Goal: Task Accomplishment & Management: Complete application form

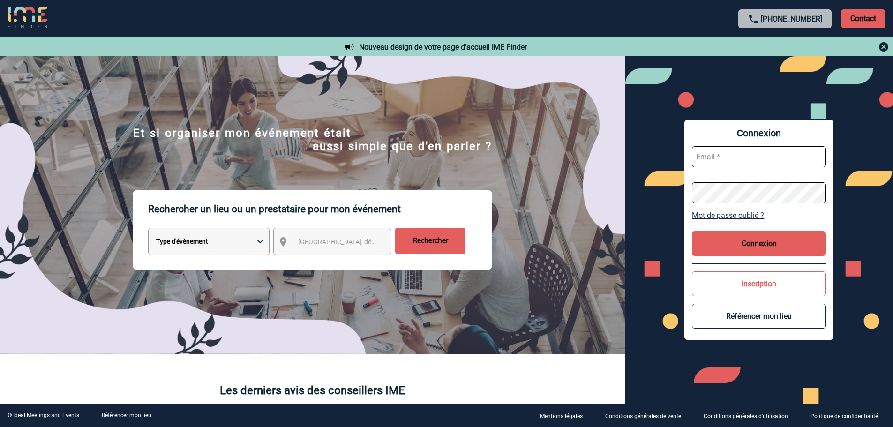
type input "mknopf@ime-groupe.com"
click at [748, 242] on button "Connexion" at bounding box center [759, 243] width 134 height 25
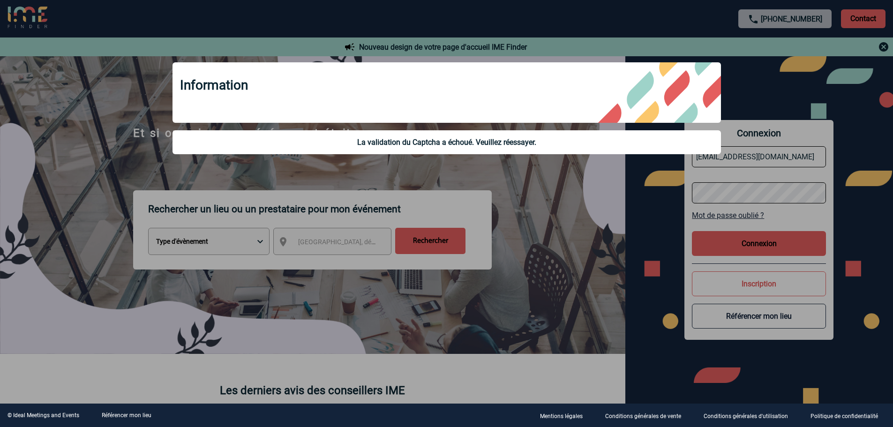
click at [624, 199] on div at bounding box center [446, 213] width 893 height 427
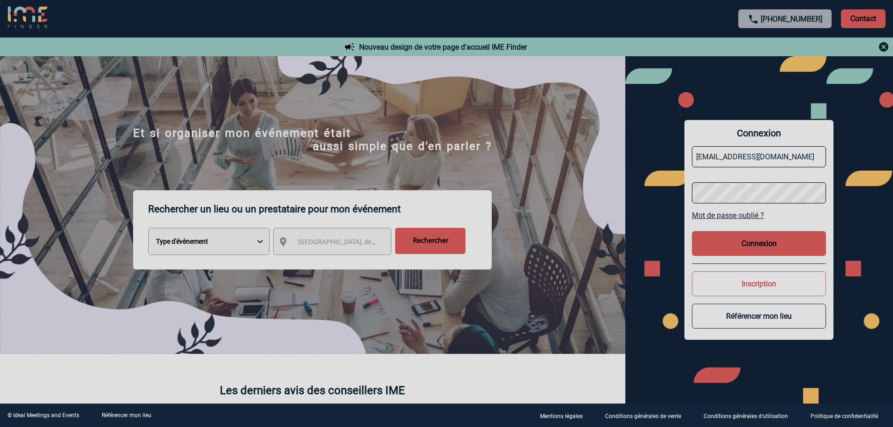
drag, startPoint x: 768, startPoint y: 249, endPoint x: 761, endPoint y: 241, distance: 10.3
click at [768, 248] on body "+33 1 45 72 07 14 Contact Contact Nouveau design de votre page d'accueil IME Fi…" at bounding box center [446, 213] width 893 height 427
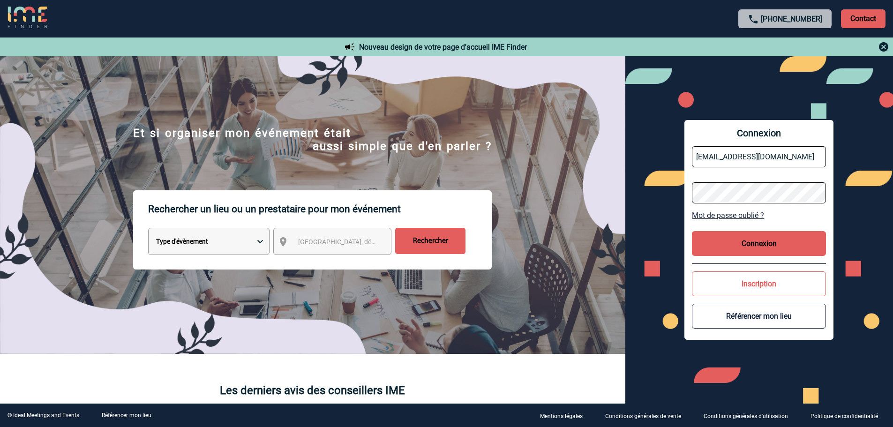
click at [761, 240] on button "Connexion" at bounding box center [759, 243] width 134 height 25
click at [760, 244] on button "Connexion" at bounding box center [759, 243] width 134 height 25
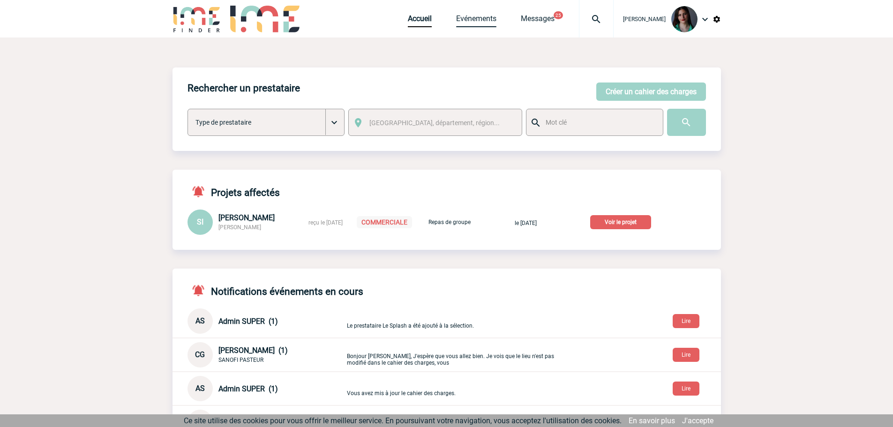
click at [481, 18] on link "Evénements" at bounding box center [476, 20] width 40 height 13
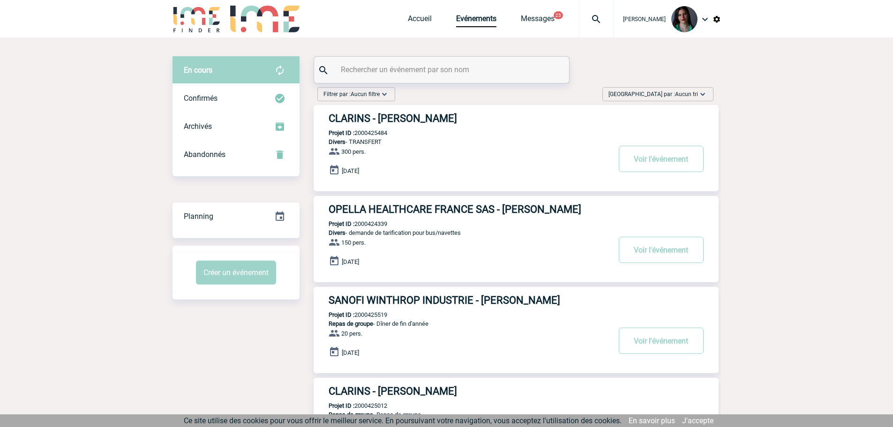
click at [702, 90] on img at bounding box center [702, 94] width 9 height 9
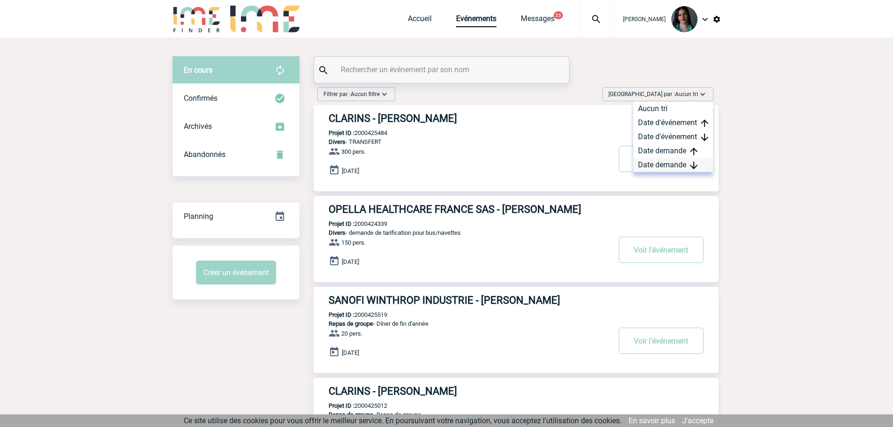
click at [682, 163] on div "Date demande" at bounding box center [673, 165] width 80 height 14
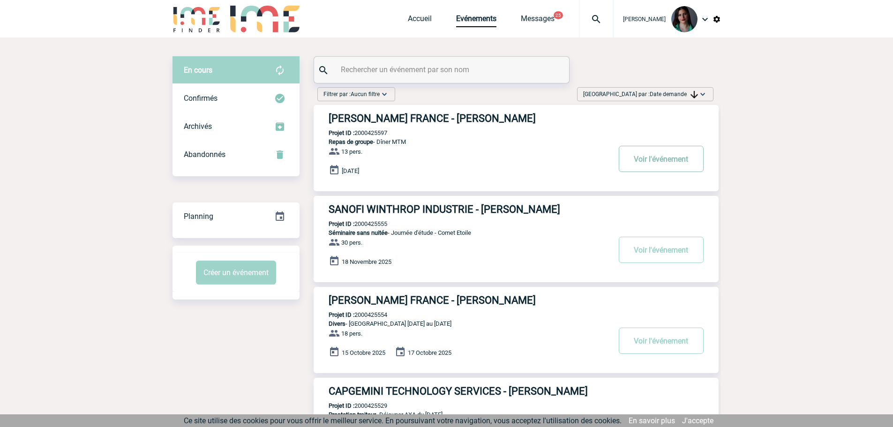
click at [661, 167] on button "Voir l'événement" at bounding box center [661, 159] width 85 height 26
click at [642, 161] on button "Voir l'événement" at bounding box center [661, 159] width 85 height 26
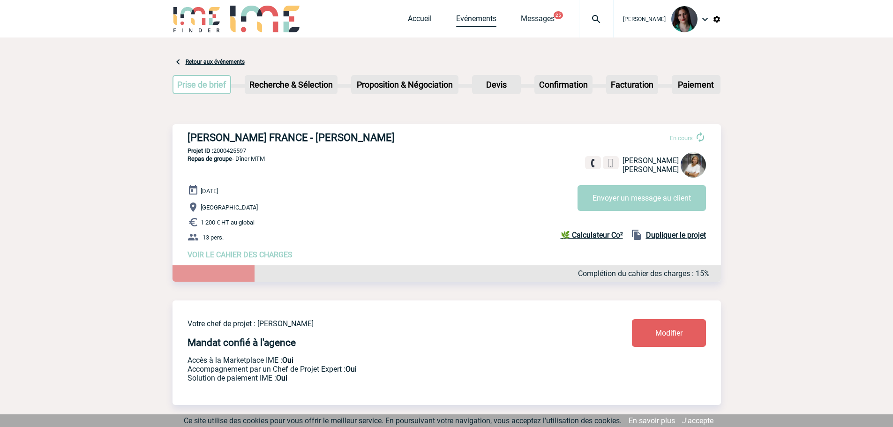
click at [470, 18] on link "Evénements" at bounding box center [476, 20] width 40 height 13
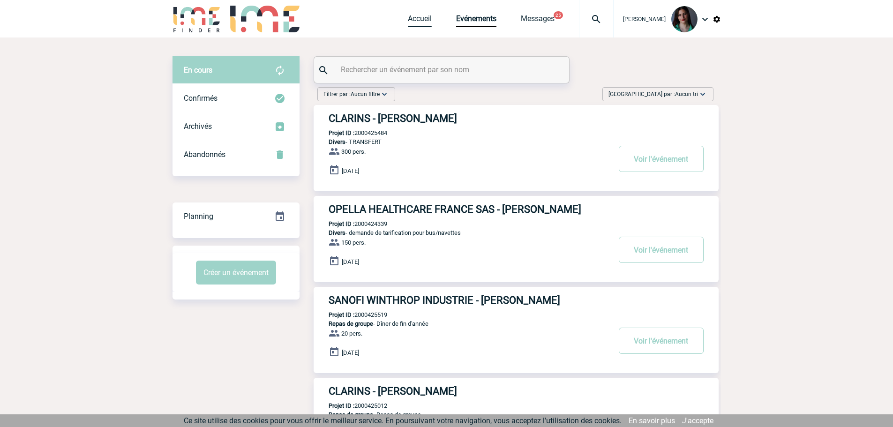
click at [421, 18] on link "Accueil" at bounding box center [420, 20] width 24 height 13
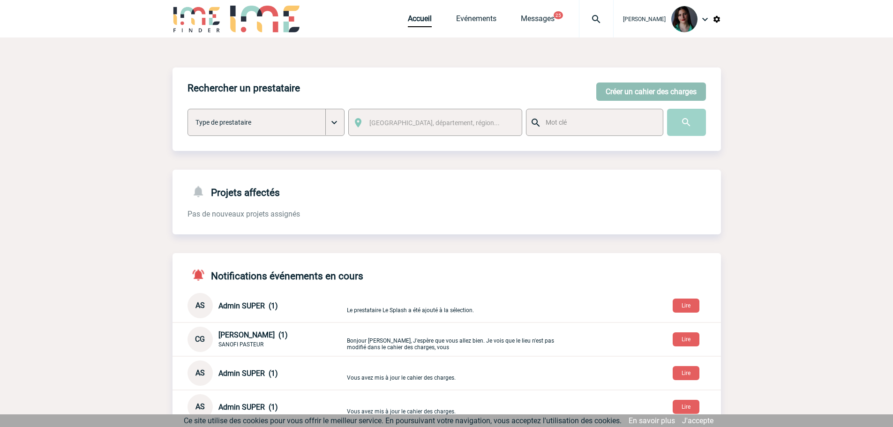
click at [623, 93] on button "Créer un cahier des charges" at bounding box center [651, 92] width 110 height 18
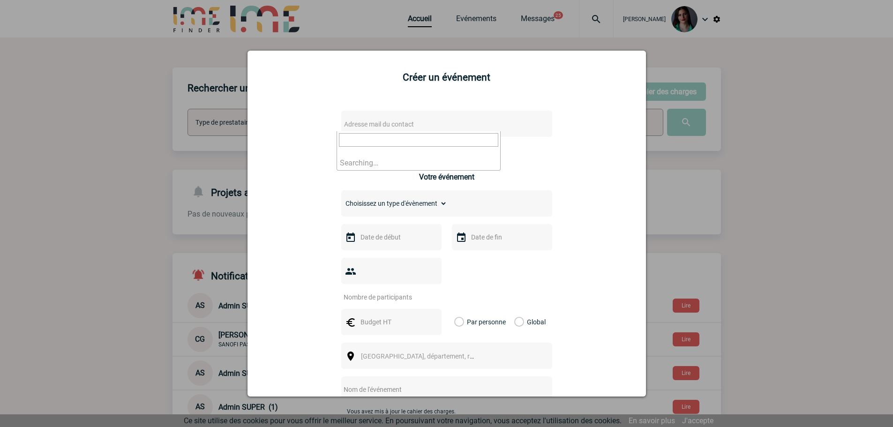
click at [383, 126] on span "Adresse mail du contact" at bounding box center [379, 124] width 70 height 8
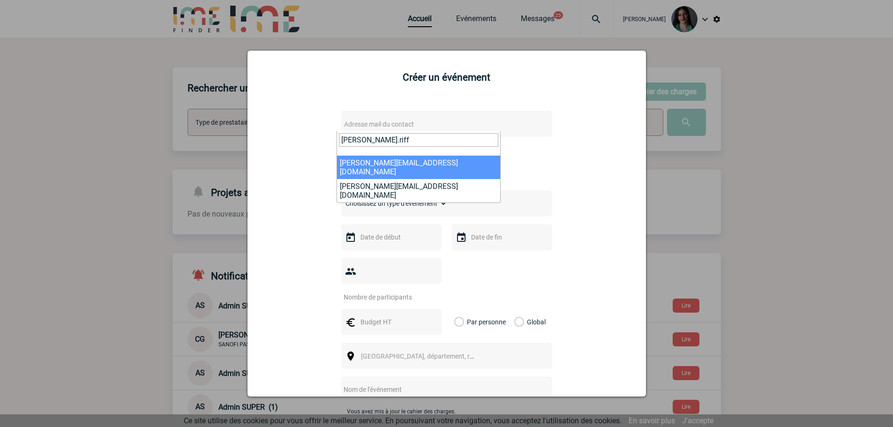
type input "catherine.riff"
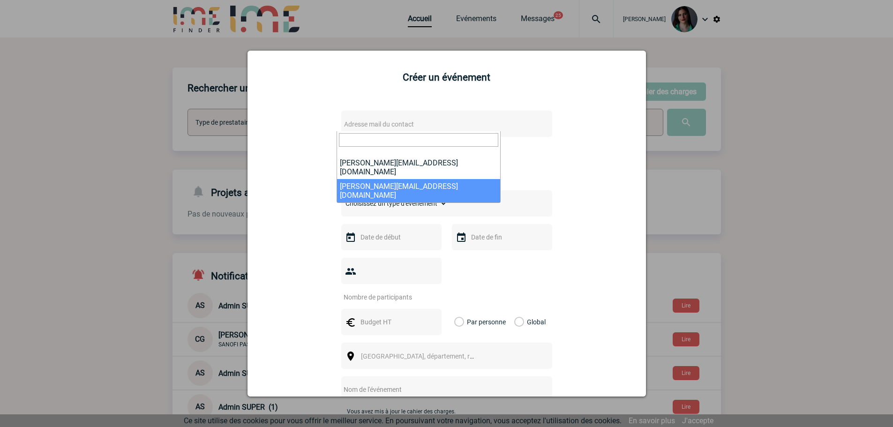
select select "121531"
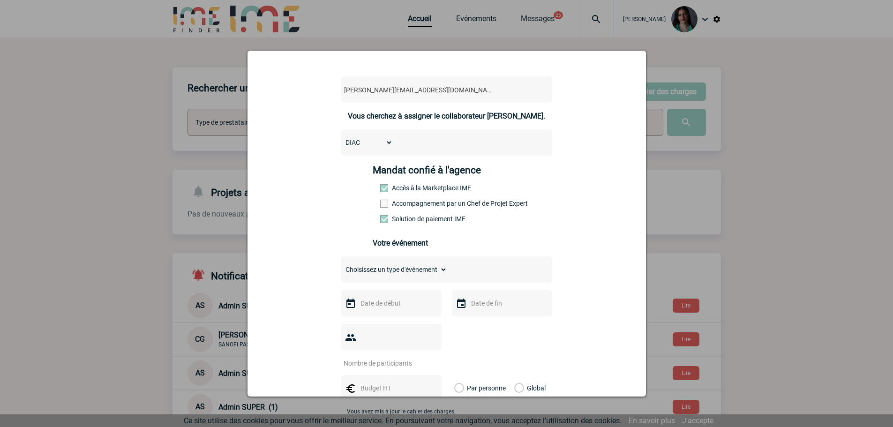
scroll to position [141, 0]
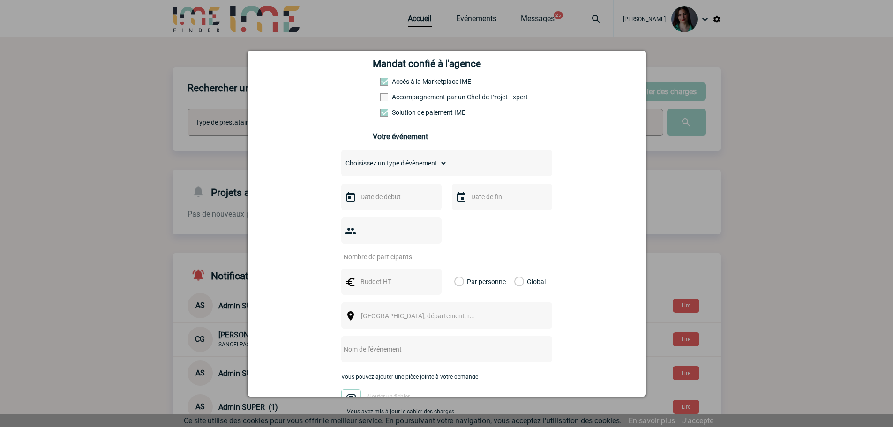
click at [435, 167] on select "Choisissez un type d'évènement Séminaire avec nuitée Séminaire sans nuitée Repa…" at bounding box center [394, 163] width 106 height 13
select select "3"
click at [341, 159] on select "Choisissez un type d'évènement Séminaire avec nuitée Séminaire sans nuitée Repa…" at bounding box center [394, 163] width 106 height 13
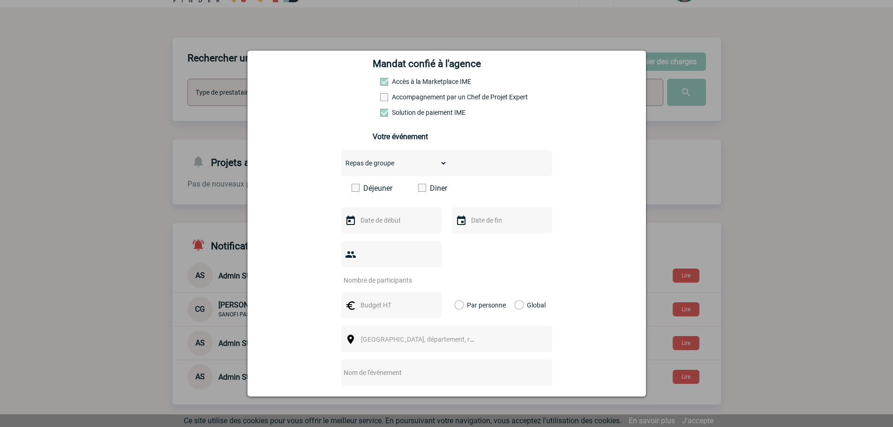
scroll to position [47, 0]
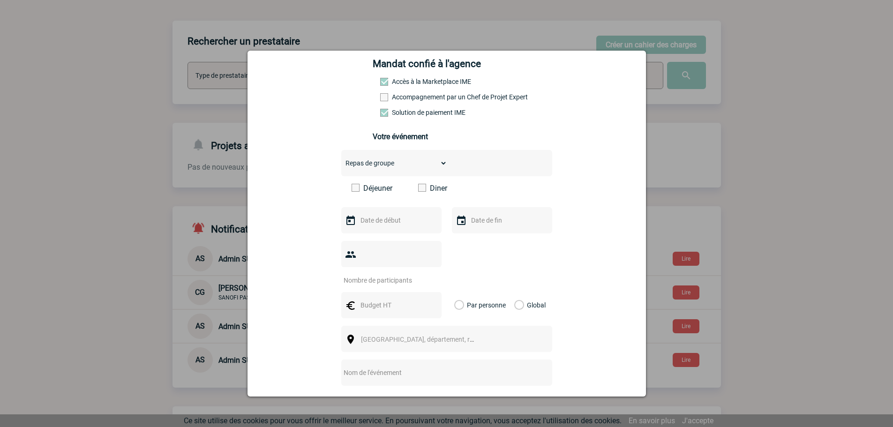
click at [420, 190] on span at bounding box center [422, 188] width 8 height 8
click at [0, 0] on input "Diner" at bounding box center [0, 0] width 0 height 0
click at [390, 218] on input "text" at bounding box center [390, 220] width 65 height 12
type input "145758"
click at [578, 207] on div "catherine.riffard@mobilize-fs.com catherine.riffard@mobilize-fs.com Vous cherch…" at bounding box center [446, 265] width 375 height 608
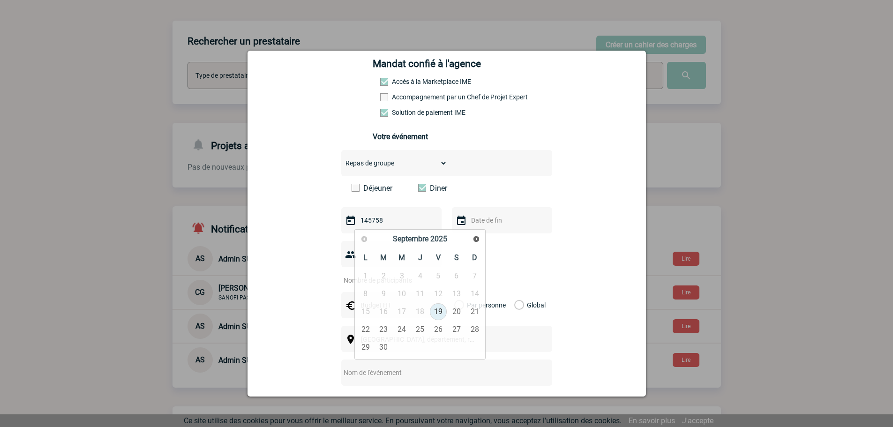
drag, startPoint x: 383, startPoint y: 221, endPoint x: 336, endPoint y: 225, distance: 47.1
click at [336, 225] on div "catherine.riffard@mobilize-fs.com catherine.riffard@mobilize-fs.com Vous cherch…" at bounding box center [446, 265] width 375 height 608
click at [382, 311] on link "16" at bounding box center [383, 311] width 17 height 17
type input "16-09-2025"
click at [409, 224] on input "text" at bounding box center [390, 220] width 65 height 12
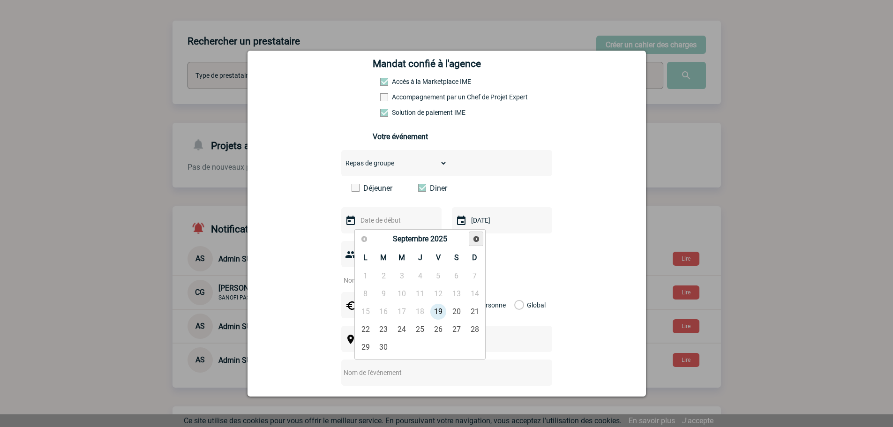
click at [480, 237] on span "Suivant" at bounding box center [477, 239] width 8 height 8
click at [418, 312] on link "16" at bounding box center [420, 311] width 17 height 17
type input "16-10-2025"
click at [489, 224] on input "16-10-2025" at bounding box center [501, 220] width 65 height 12
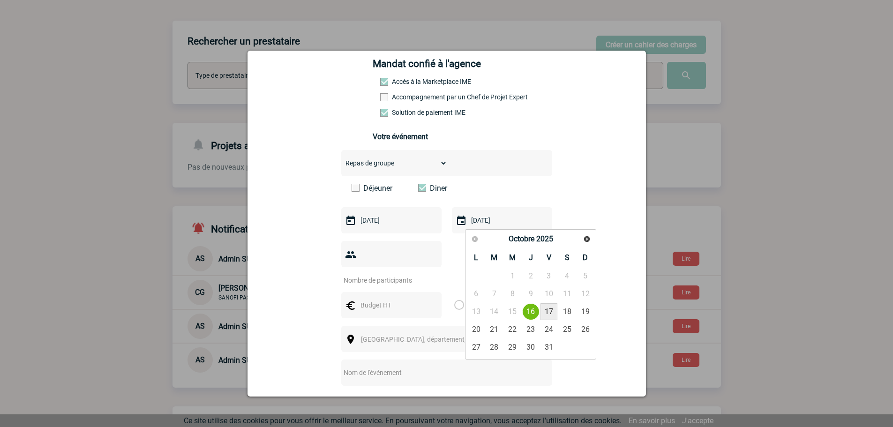
click at [550, 311] on link "17" at bounding box center [549, 311] width 17 height 17
type input "17-10-2025"
click at [417, 274] on input "number" at bounding box center [385, 280] width 88 height 12
type input "20"
click at [377, 299] on input "text" at bounding box center [390, 305] width 65 height 12
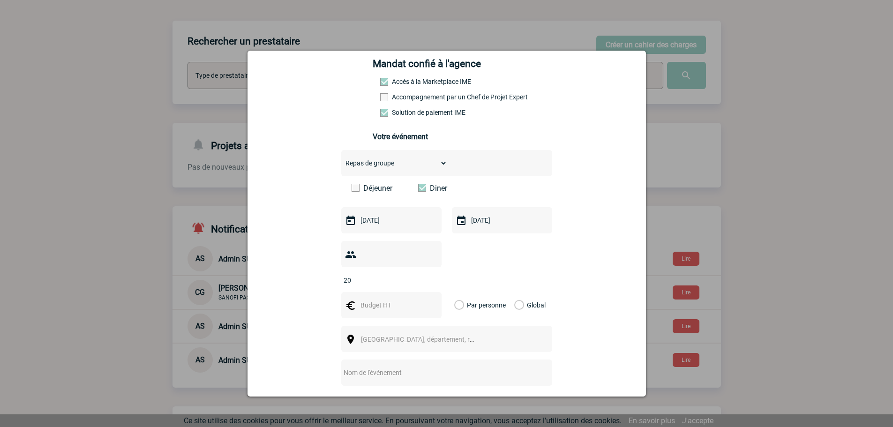
scroll to position [234, 0]
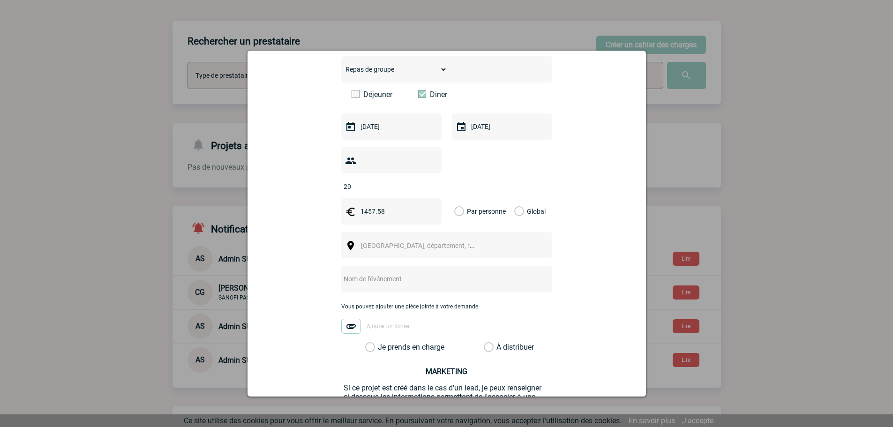
type input "1457.58"
click at [482, 209] on div "Par personne" at bounding box center [478, 211] width 52 height 26
click at [516, 198] on label "Global" at bounding box center [517, 211] width 6 height 26
click at [0, 0] on input "Global" at bounding box center [0, 0] width 0 height 0
click at [381, 239] on span "Ville, département, région..." at bounding box center [421, 245] width 129 height 13
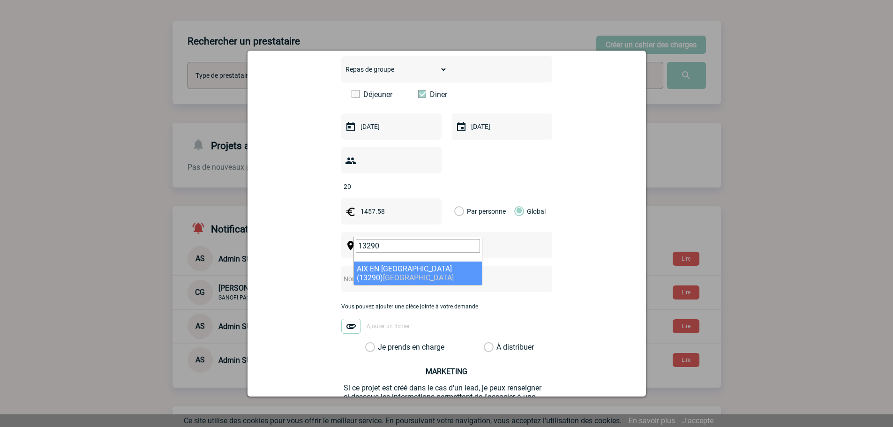
type input "13290"
select select "7192"
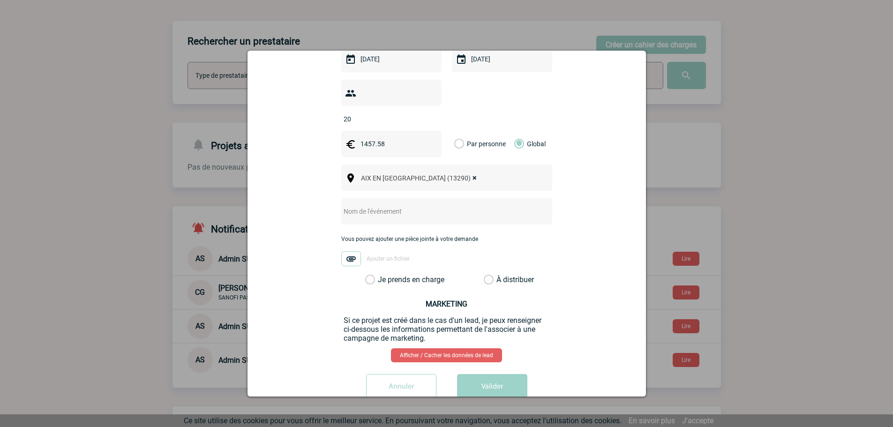
scroll to position [312, 0]
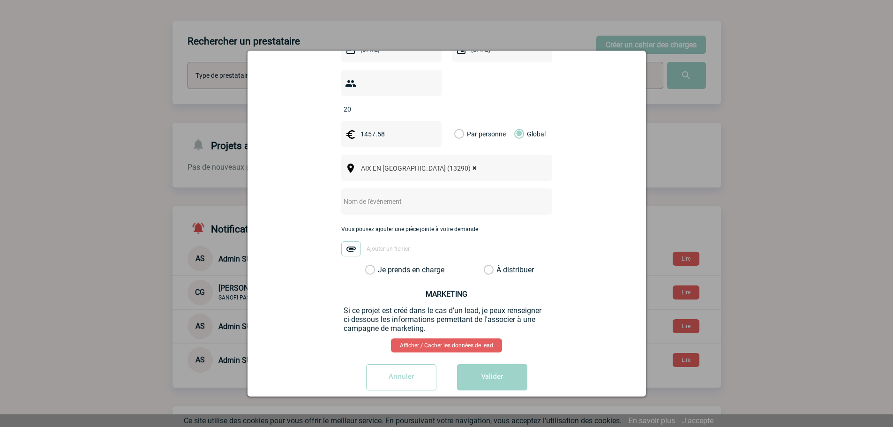
click at [369, 265] on label "Je prends en charge" at bounding box center [373, 269] width 16 height 9
click at [0, 0] on input "Je prends en charge" at bounding box center [0, 0] width 0 height 0
click at [370, 196] on input "text" at bounding box center [434, 202] width 186 height 12
type input "CENTRALISATION - DINER"
click at [482, 367] on button "Valider" at bounding box center [492, 377] width 70 height 26
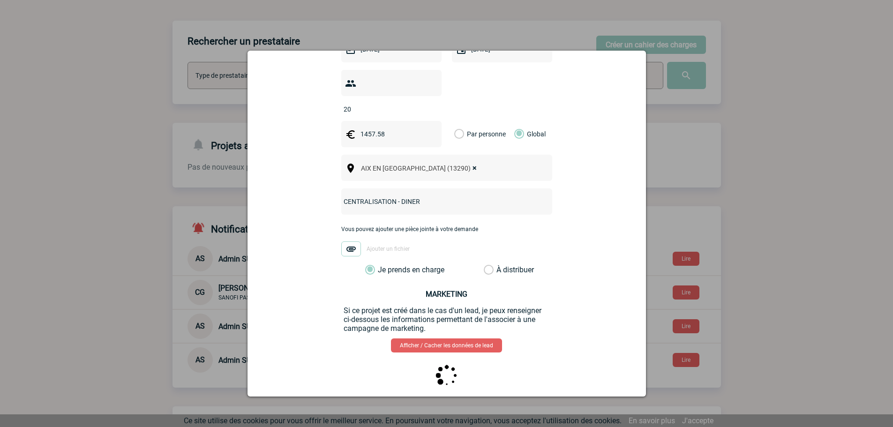
scroll to position [0, 0]
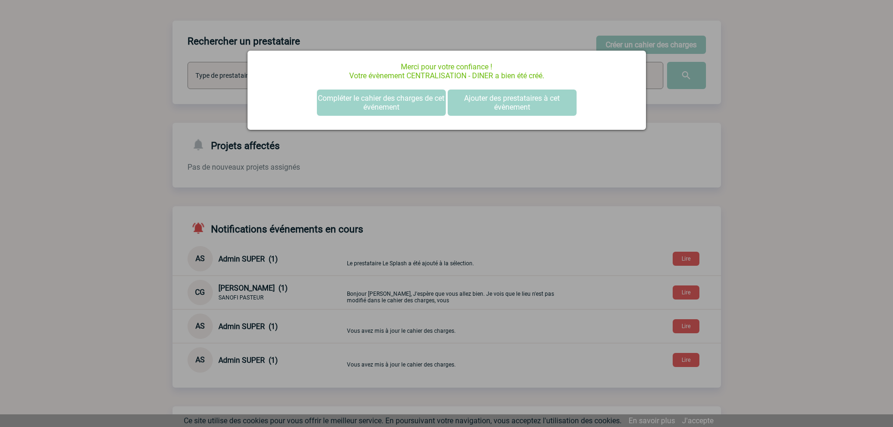
click at [821, 146] on div at bounding box center [446, 213] width 893 height 427
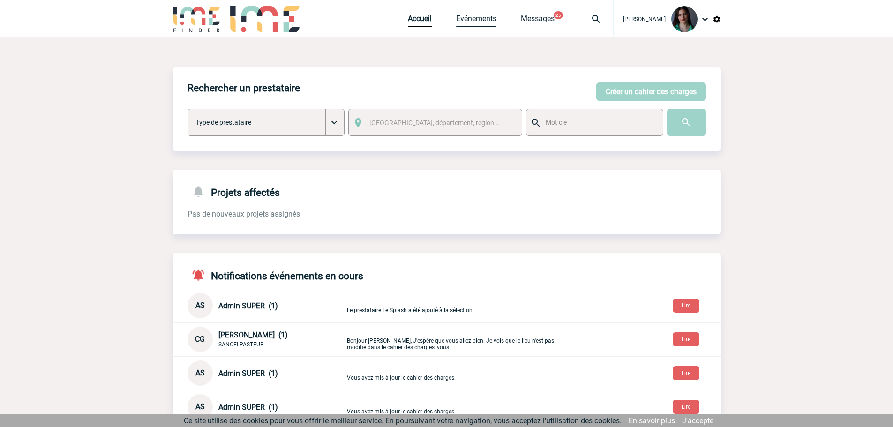
click at [482, 19] on link "Evénements" at bounding box center [476, 20] width 40 height 13
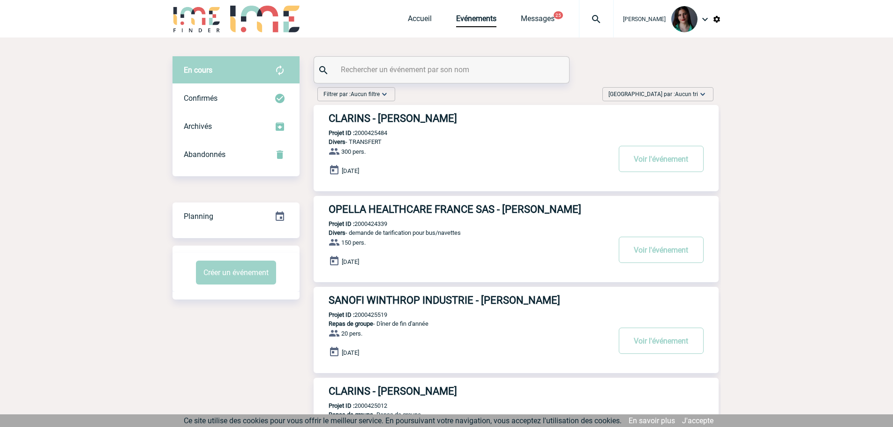
click at [706, 90] on img at bounding box center [702, 94] width 9 height 9
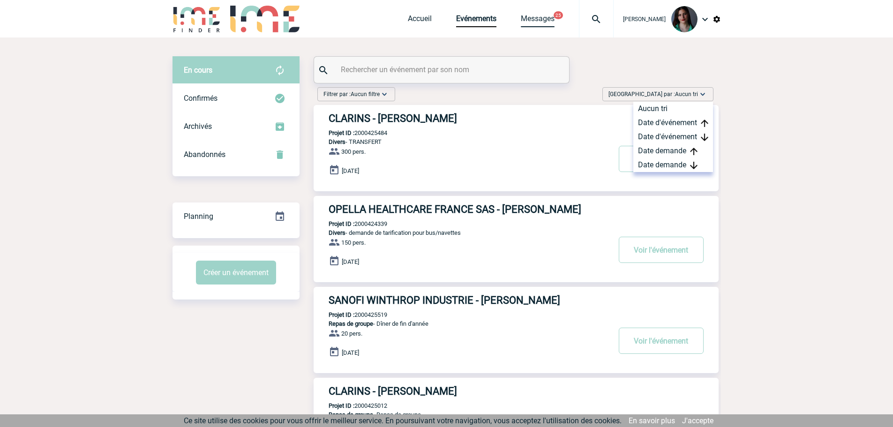
click at [546, 16] on link "Messages" at bounding box center [538, 20] width 34 height 13
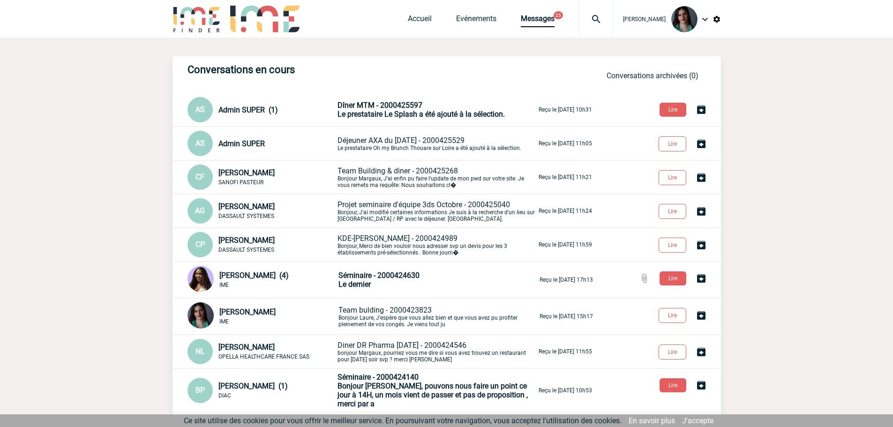
click at [482, 9] on div "Accueil Evénements Messages 25 Projet, client Projet, client" at bounding box center [511, 19] width 206 height 38
click at [479, 20] on link "Evénements" at bounding box center [476, 20] width 40 height 13
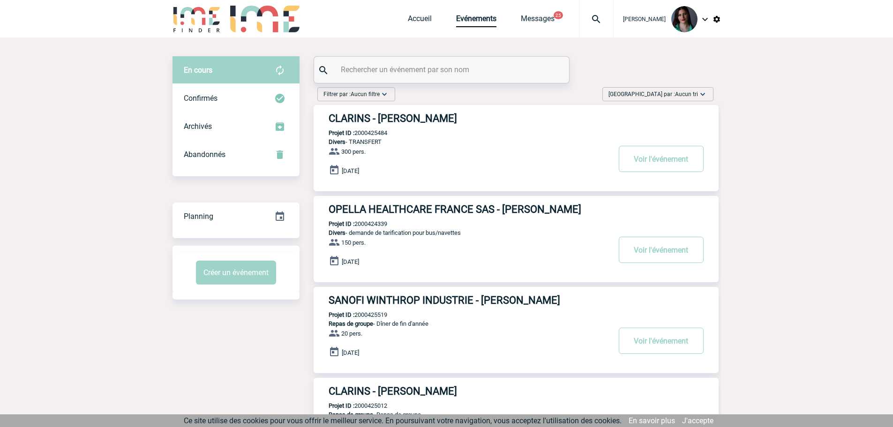
click at [709, 98] on div "[GEOGRAPHIC_DATA] par : Aucun tri Aucun tri Date d'événement Date d'événement D…" at bounding box center [657, 94] width 111 height 14
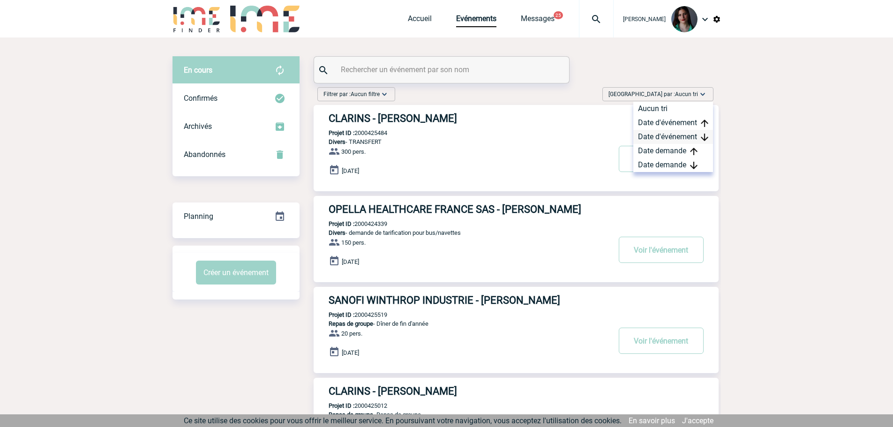
click at [686, 143] on div "Date d'événement" at bounding box center [673, 137] width 80 height 14
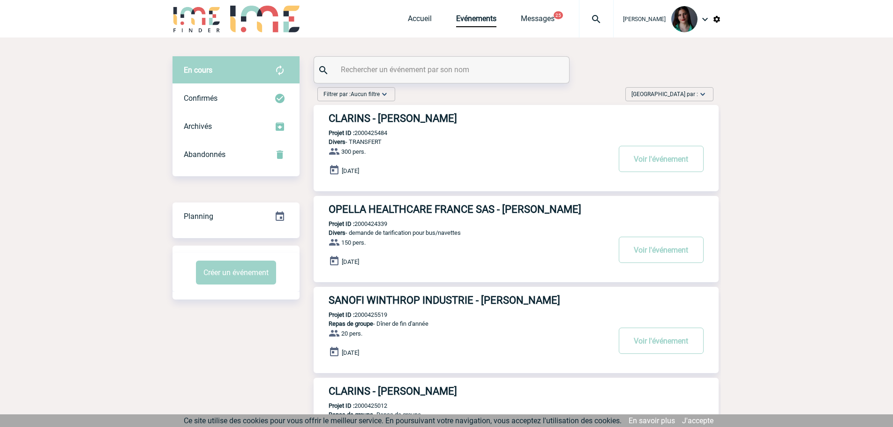
click at [696, 90] on span "Trier par :" at bounding box center [665, 94] width 67 height 9
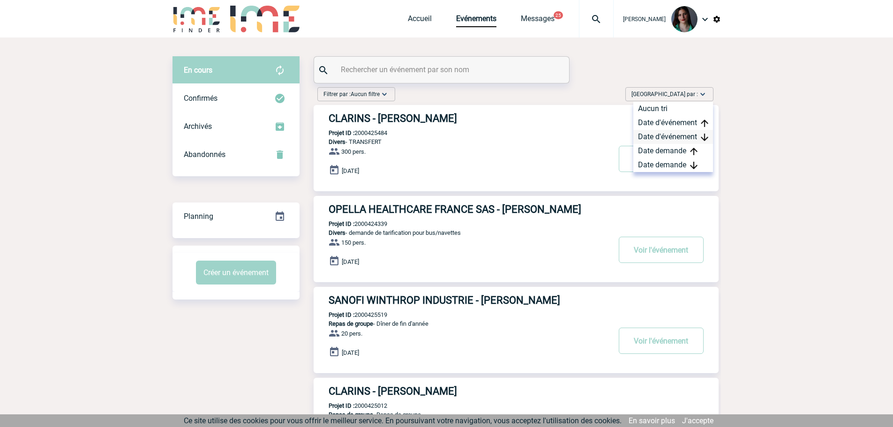
click at [688, 133] on div "Date d'événement" at bounding box center [673, 137] width 80 height 14
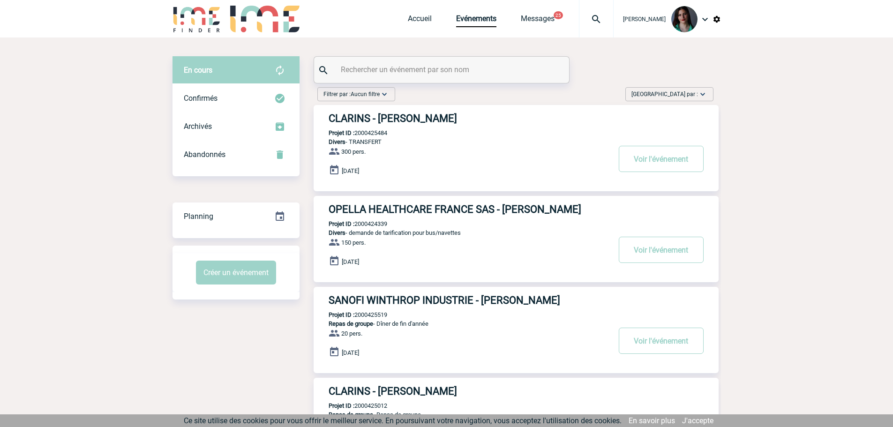
click at [698, 93] on img at bounding box center [702, 94] width 9 height 9
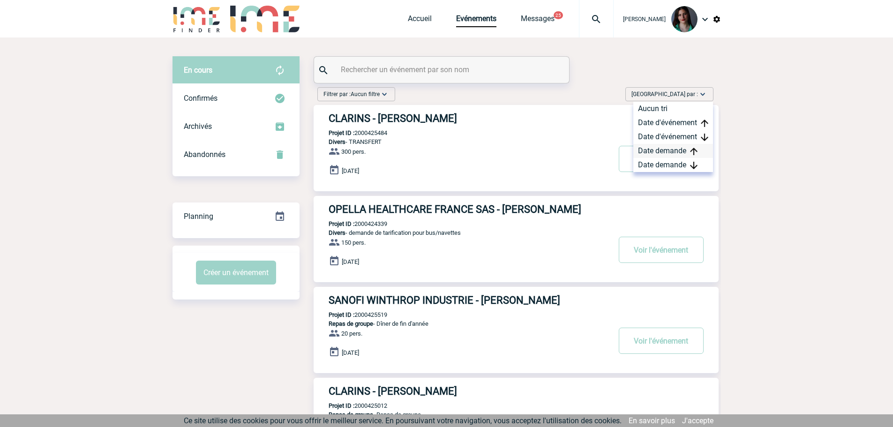
click at [687, 151] on div "Date demande" at bounding box center [673, 151] width 80 height 14
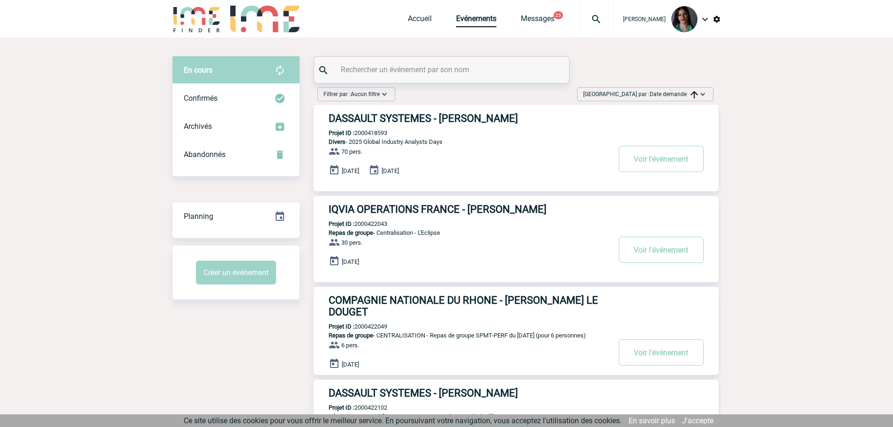
click at [684, 89] on div "Trier par : Date demande Aucun tri Date d'événement Date d'événement Date deman…" at bounding box center [645, 94] width 136 height 14
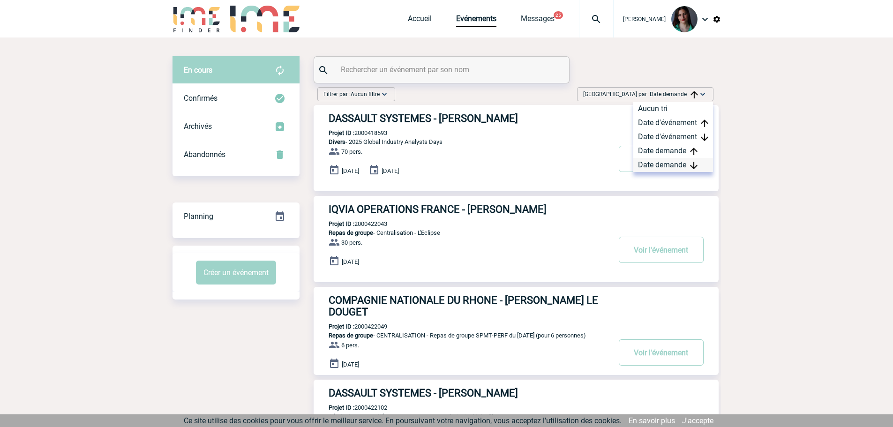
click at [684, 165] on div "Date demande" at bounding box center [673, 165] width 80 height 14
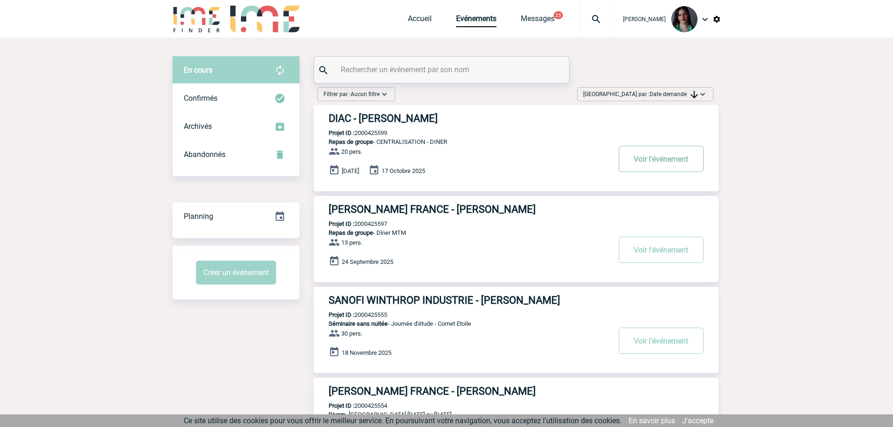
click at [654, 159] on button "Voir l'événement" at bounding box center [661, 159] width 85 height 26
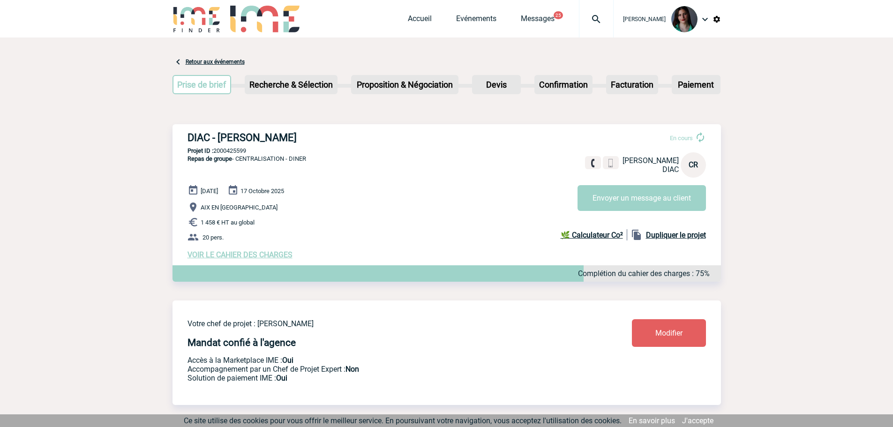
drag, startPoint x: 316, startPoint y: 135, endPoint x: 169, endPoint y: 129, distance: 146.9
click at [327, 150] on p "Projet ID : 2000425599" at bounding box center [447, 150] width 549 height 7
drag, startPoint x: 283, startPoint y: 132, endPoint x: 187, endPoint y: 136, distance: 96.7
click at [187, 136] on div "DIAC - Catherine RIFFARD En cours Catherine RIFFARD DIAC CR Envoyer un message …" at bounding box center [447, 195] width 549 height 143
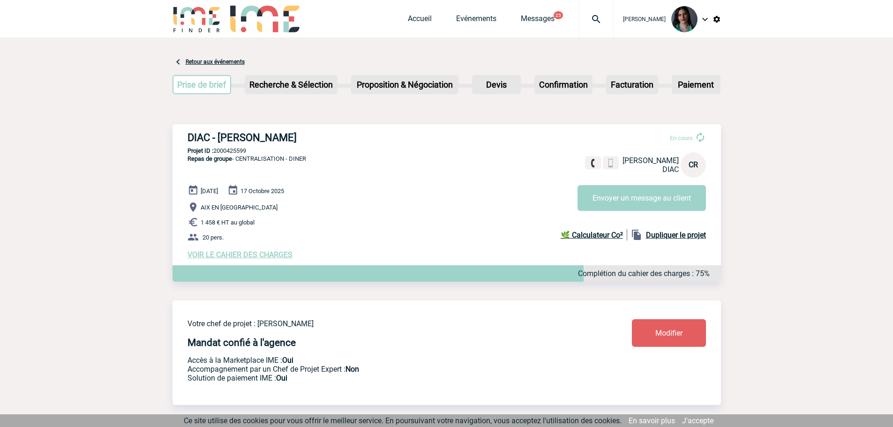
copy h3 "DIAC - Catherine RIFFARD"
drag, startPoint x: 250, startPoint y: 151, endPoint x: 219, endPoint y: 148, distance: 31.1
click at [218, 148] on div "DIAC - Catherine RIFFARD En cours Catherine RIFFARD DIAC CR Envoyer un message …" at bounding box center [447, 195] width 549 height 143
click at [254, 150] on p "Projet ID : 2000425599" at bounding box center [447, 150] width 549 height 7
drag, startPoint x: 251, startPoint y: 150, endPoint x: 216, endPoint y: 151, distance: 35.2
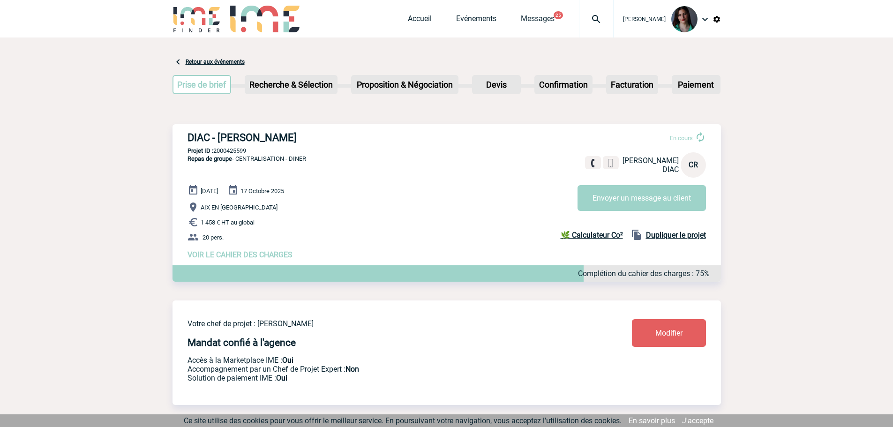
click at [216, 151] on p "Projet ID : 2000425599" at bounding box center [447, 150] width 549 height 7
copy p "2000425599"
click at [479, 18] on link "Evénements" at bounding box center [476, 20] width 40 height 13
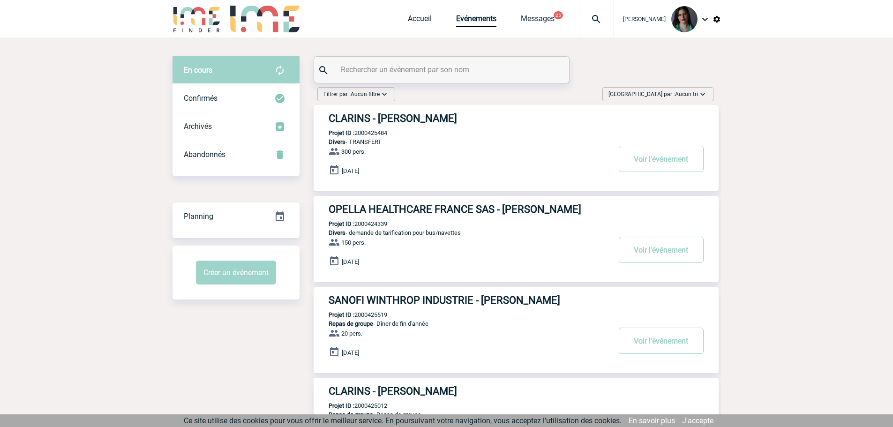
click at [677, 93] on span "Aucun tri" at bounding box center [686, 94] width 23 height 7
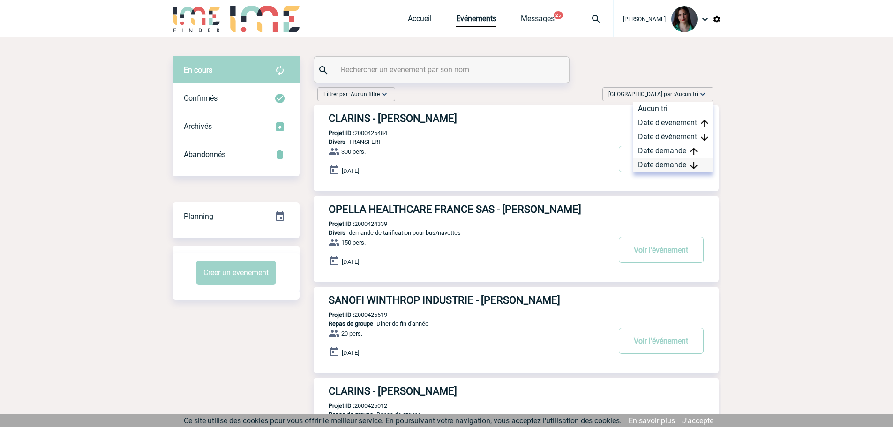
click at [673, 161] on div "Date demande" at bounding box center [673, 165] width 80 height 14
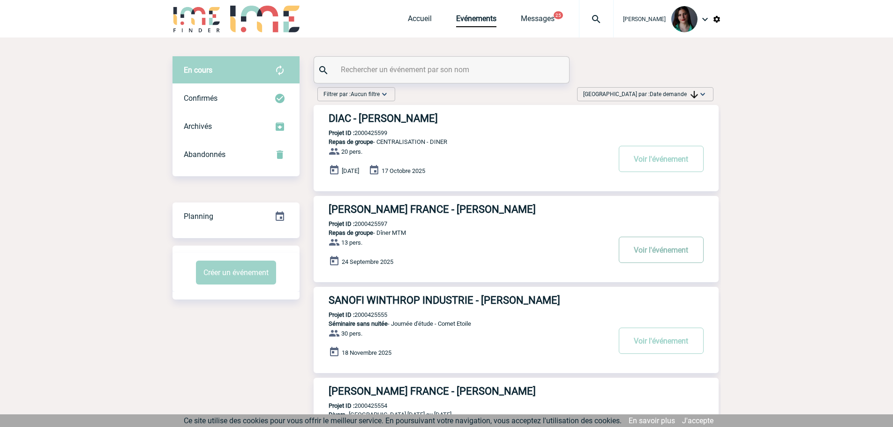
click at [661, 252] on button "Voir l'événement" at bounding box center [661, 250] width 85 height 26
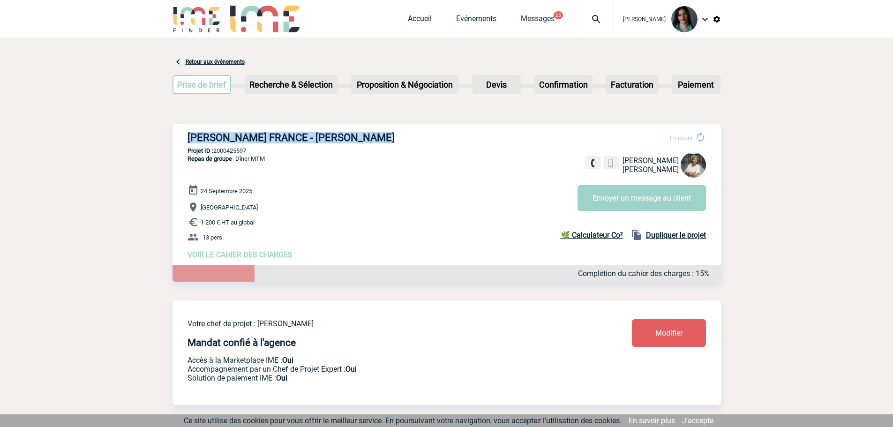
drag, startPoint x: 370, startPoint y: 136, endPoint x: 183, endPoint y: 135, distance: 187.1
click at [183, 135] on div "[PERSON_NAME] FRANCE - [PERSON_NAME] En cours [PERSON_NAME] [PERSON_NAME] FRANC…" at bounding box center [447, 195] width 549 height 143
copy h3 "[PERSON_NAME] FRANCE - [PERSON_NAME]"
drag, startPoint x: 406, startPoint y: 147, endPoint x: 383, endPoint y: 141, distance: 23.8
click at [401, 144] on div "[PERSON_NAME] FRANCE - [PERSON_NAME] En cours [PERSON_NAME] [PERSON_NAME] FRANC…" at bounding box center [447, 195] width 549 height 143
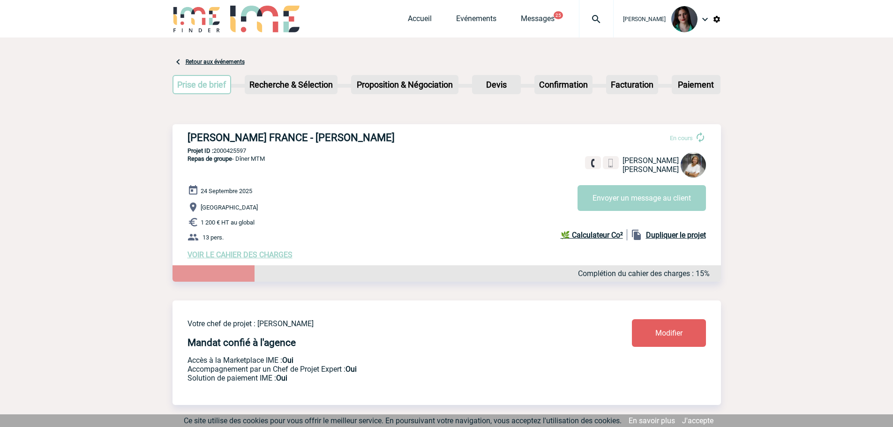
drag, startPoint x: 378, startPoint y: 136, endPoint x: 388, endPoint y: 131, distance: 11.1
click at [379, 135] on h3 "[PERSON_NAME] FRANCE - [PERSON_NAME]" at bounding box center [328, 138] width 281 height 12
drag, startPoint x: 376, startPoint y: 139, endPoint x: 184, endPoint y: 135, distance: 191.8
click at [184, 135] on div "[PERSON_NAME] FRANCE - [PERSON_NAME] En cours [PERSON_NAME] [PERSON_NAME] FRANC…" at bounding box center [447, 195] width 549 height 143
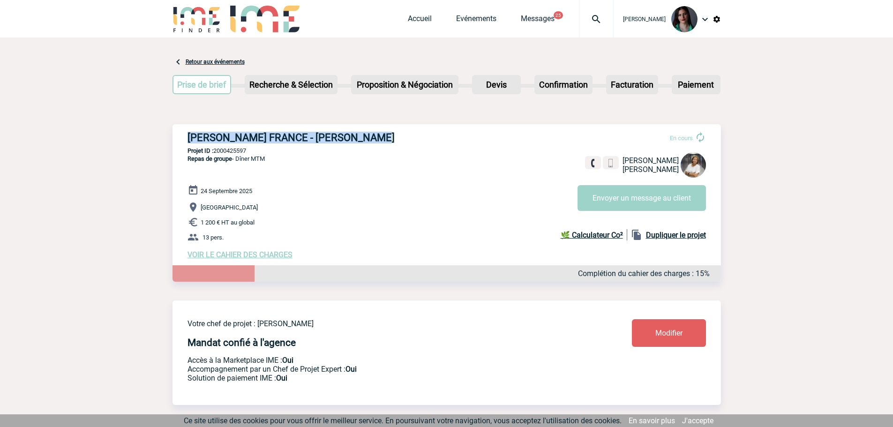
copy h3 "[PERSON_NAME] FRANCE - [PERSON_NAME]"
drag, startPoint x: 252, startPoint y: 149, endPoint x: 216, endPoint y: 150, distance: 35.6
click at [216, 150] on p "Projet ID : 2000425597" at bounding box center [447, 150] width 549 height 7
click at [266, 150] on p "Projet ID : 2000425597" at bounding box center [447, 150] width 549 height 7
click at [256, 148] on div "[PERSON_NAME] FRANCE - [PERSON_NAME] En cours [PERSON_NAME] [PERSON_NAME] FRANC…" at bounding box center [447, 195] width 549 height 143
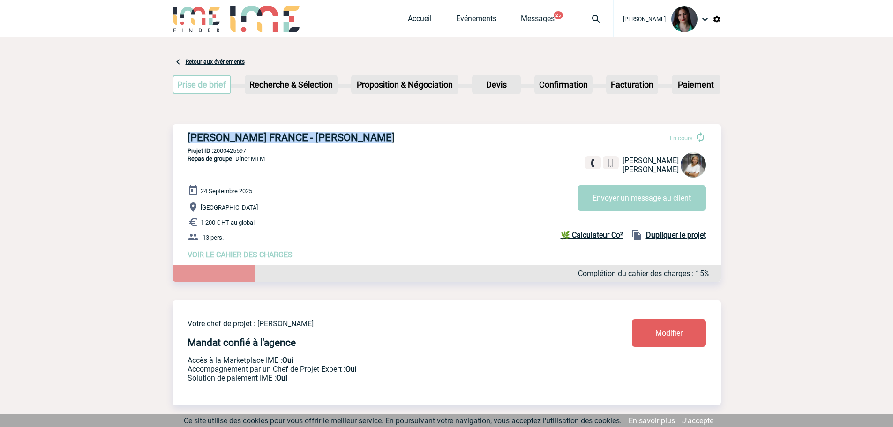
click at [253, 151] on p "Projet ID : 2000425597" at bounding box center [447, 150] width 549 height 7
click at [235, 136] on h3 "[PERSON_NAME] FRANCE - [PERSON_NAME]" at bounding box center [328, 138] width 281 height 12
drag, startPoint x: 256, startPoint y: 150, endPoint x: 215, endPoint y: 151, distance: 40.8
click at [215, 151] on p "Projet ID : 2000425597" at bounding box center [447, 150] width 549 height 7
copy p "2000425597"
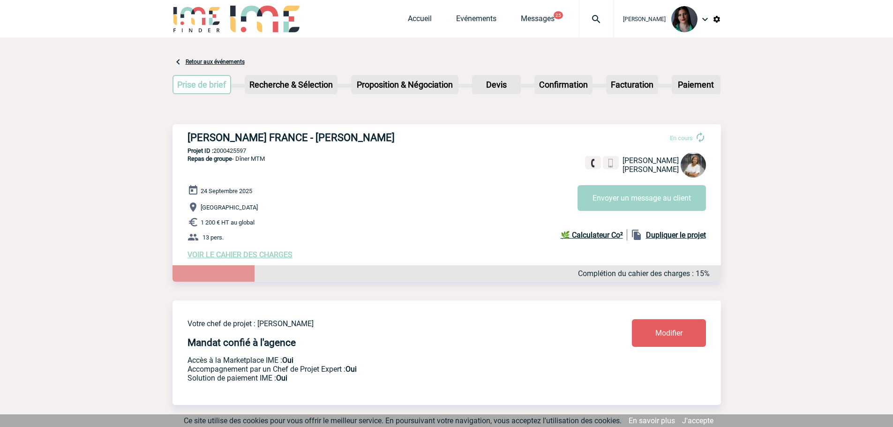
click at [242, 257] on span "VOIR LE CAHIER DES CHARGES" at bounding box center [240, 254] width 105 height 9
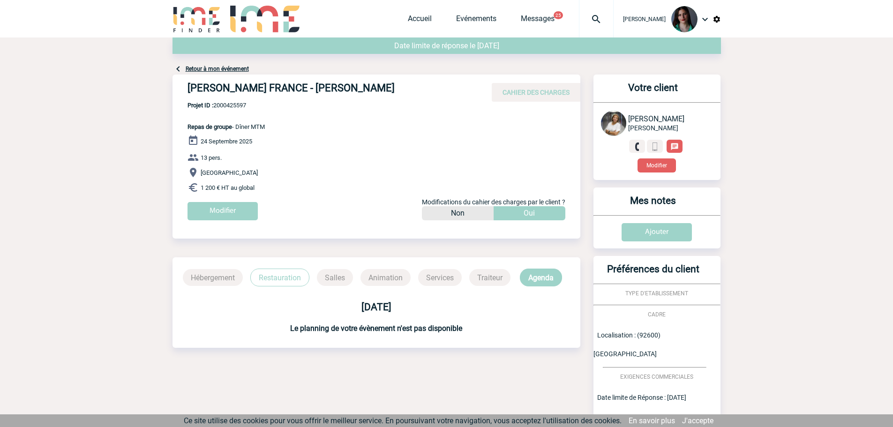
click at [285, 278] on p "Restauration" at bounding box center [279, 278] width 59 height 18
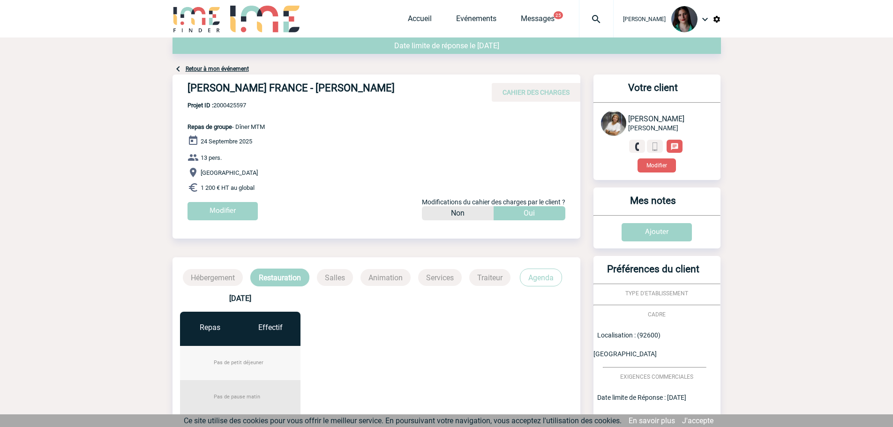
drag, startPoint x: 546, startPoint y: 273, endPoint x: 540, endPoint y: 270, distance: 7.2
click at [546, 273] on p "Agenda" at bounding box center [541, 278] width 42 height 18
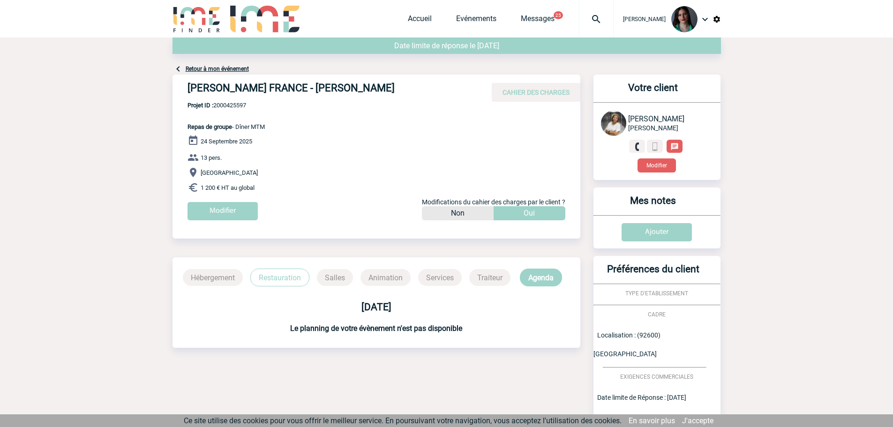
click at [292, 280] on p "Restauration" at bounding box center [279, 278] width 59 height 18
